Goal: Obtain resource: Download file/media

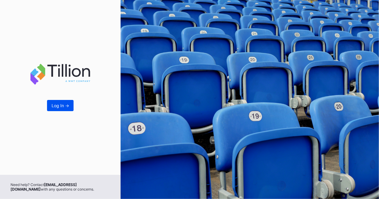
click at [67, 105] on div "Log In ->" at bounding box center [61, 105] width 18 height 5
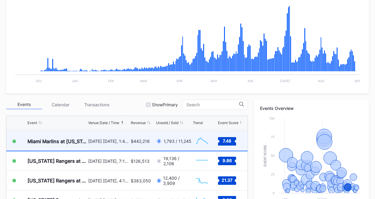
scroll to position [1341, 0]
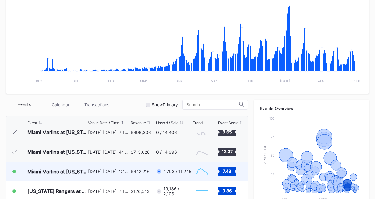
click at [136, 170] on div "$442,216" at bounding box center [140, 171] width 19 height 5
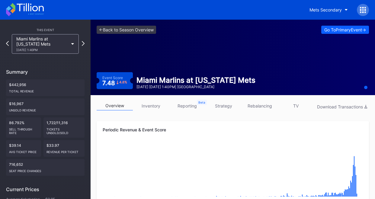
click at [142, 107] on link "inventory" at bounding box center [151, 105] width 36 height 9
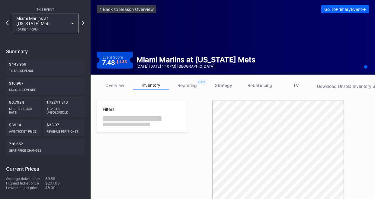
scroll to position [30, 0]
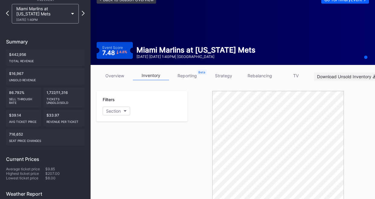
click at [357, 73] on button "Download Unsold Inventory" at bounding box center [346, 76] width 65 height 8
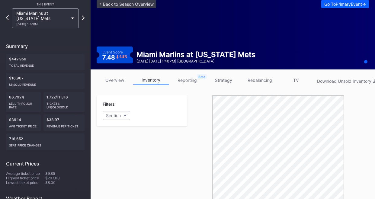
scroll to position [0, 0]
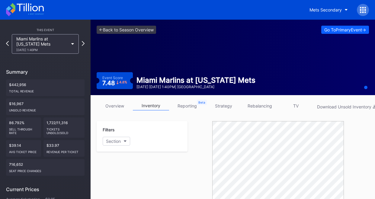
click at [120, 104] on link "overview" at bounding box center [115, 105] width 36 height 9
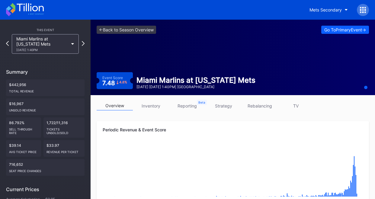
click at [6, 44] on div "This Event Miami Marlins at [US_STATE] Mets [DATE] 1:40PM Summary $442,956 Tota…" at bounding box center [45, 176] width 91 height 313
click at [7, 44] on icon at bounding box center [7, 43] width 3 height 6
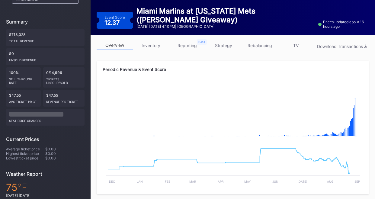
scroll to position [60, 0]
